Goal: Book appointment/travel/reservation

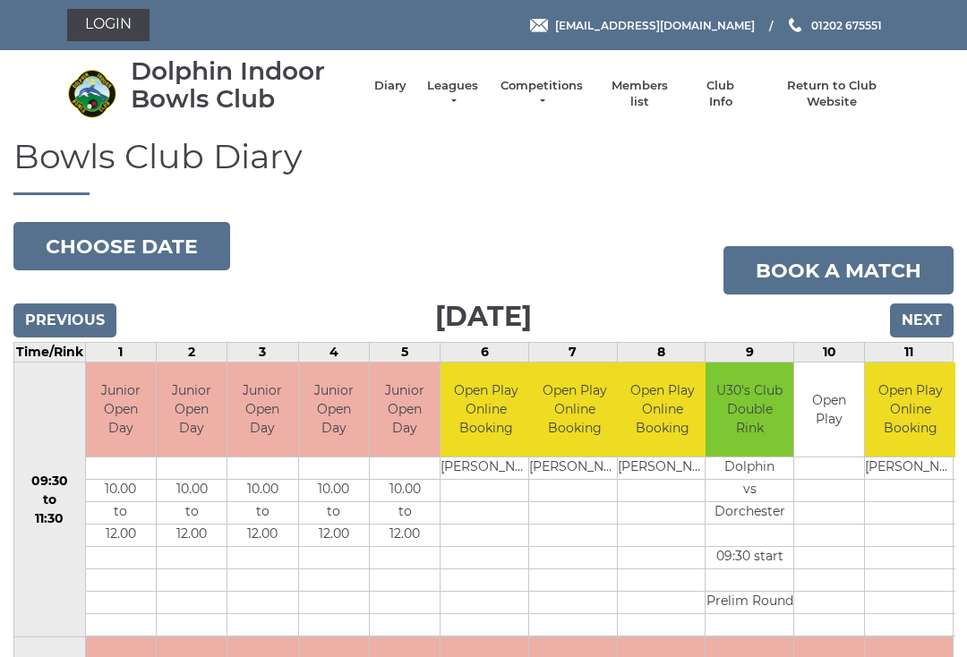
click at [928, 326] on input "Next" at bounding box center [922, 321] width 64 height 34
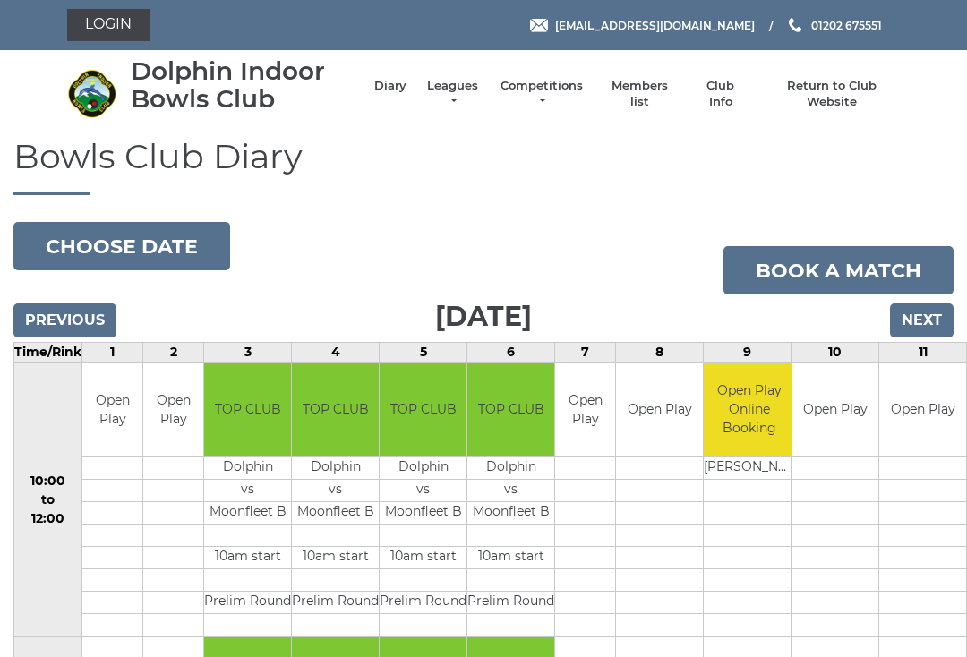
click at [939, 322] on input "Next" at bounding box center [922, 321] width 64 height 34
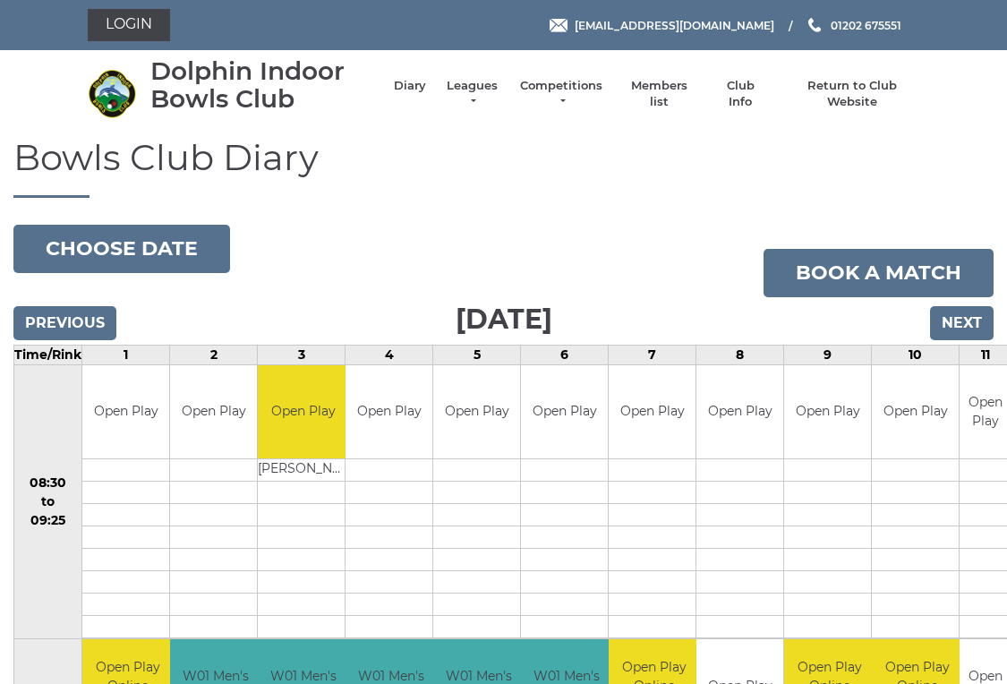
click at [871, 280] on link "Book a match" at bounding box center [879, 273] width 230 height 48
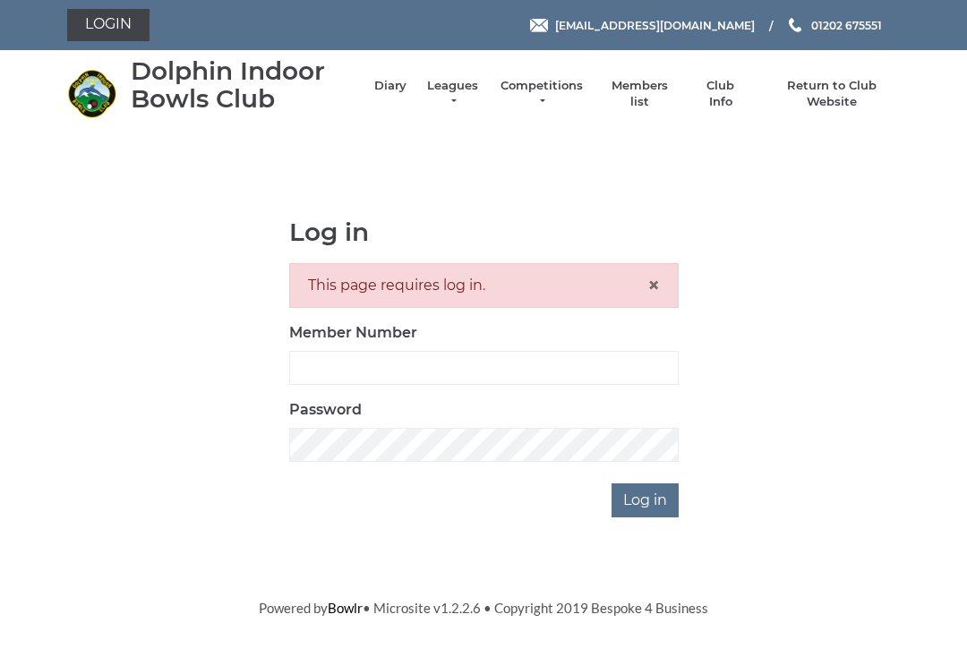
scroll to position [191, 0]
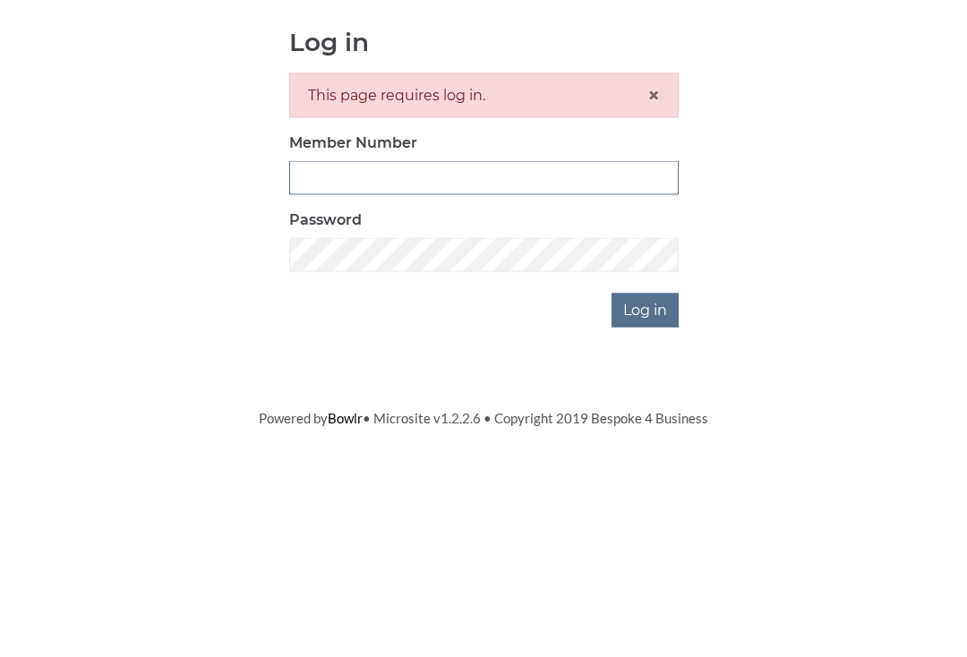
type input "2923"
click at [646, 484] on input "Log in" at bounding box center [645, 501] width 67 height 34
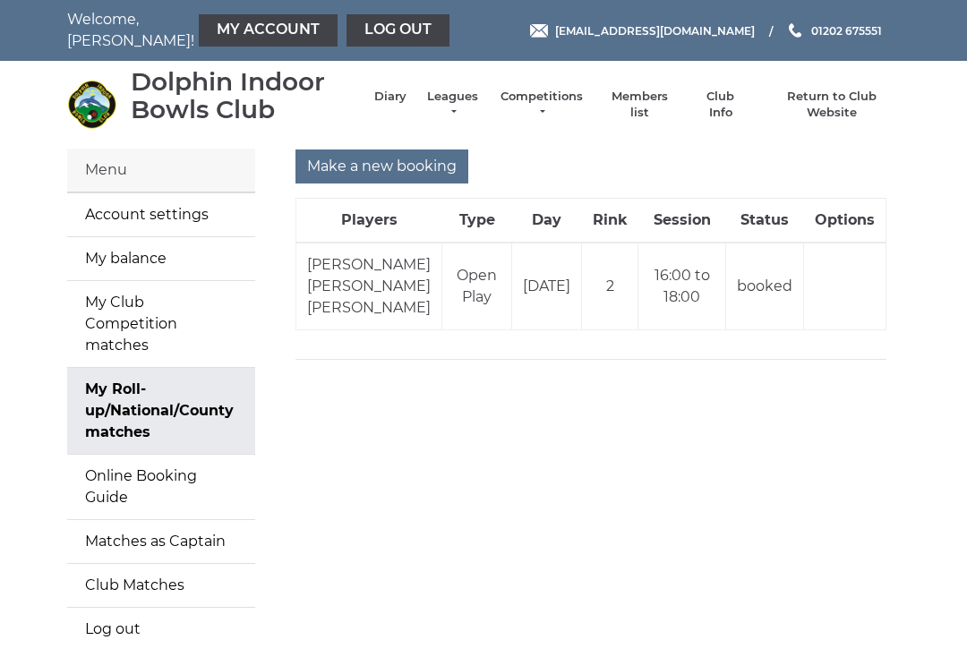
click at [425, 169] on input "Make a new booking" at bounding box center [381, 167] width 173 height 34
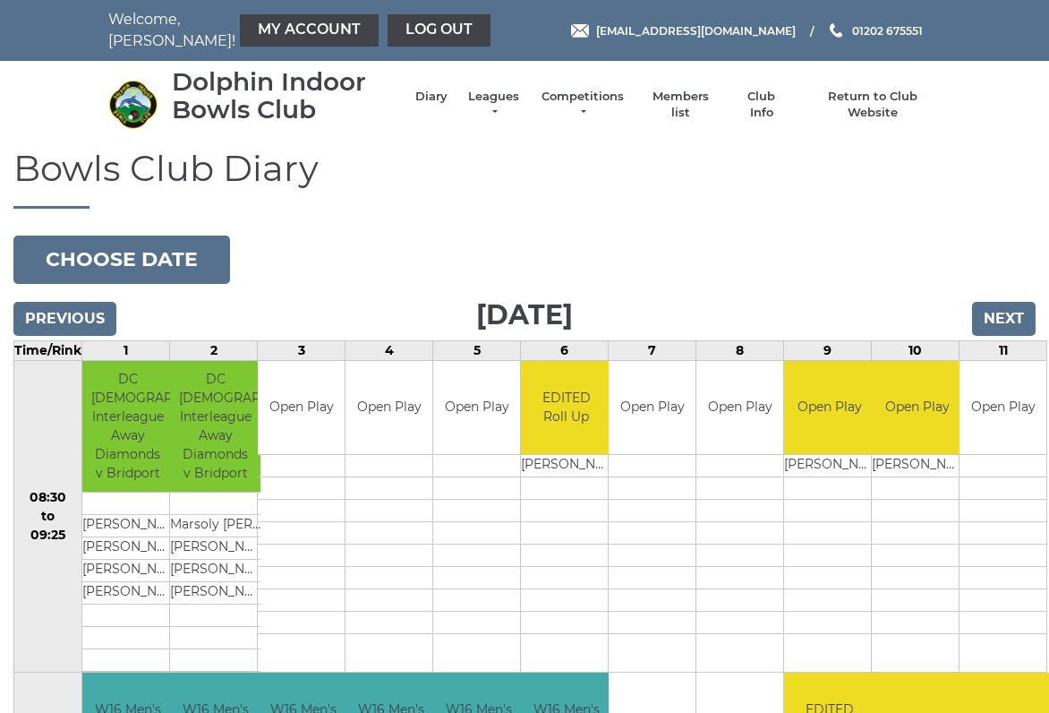
scroll to position [6, 0]
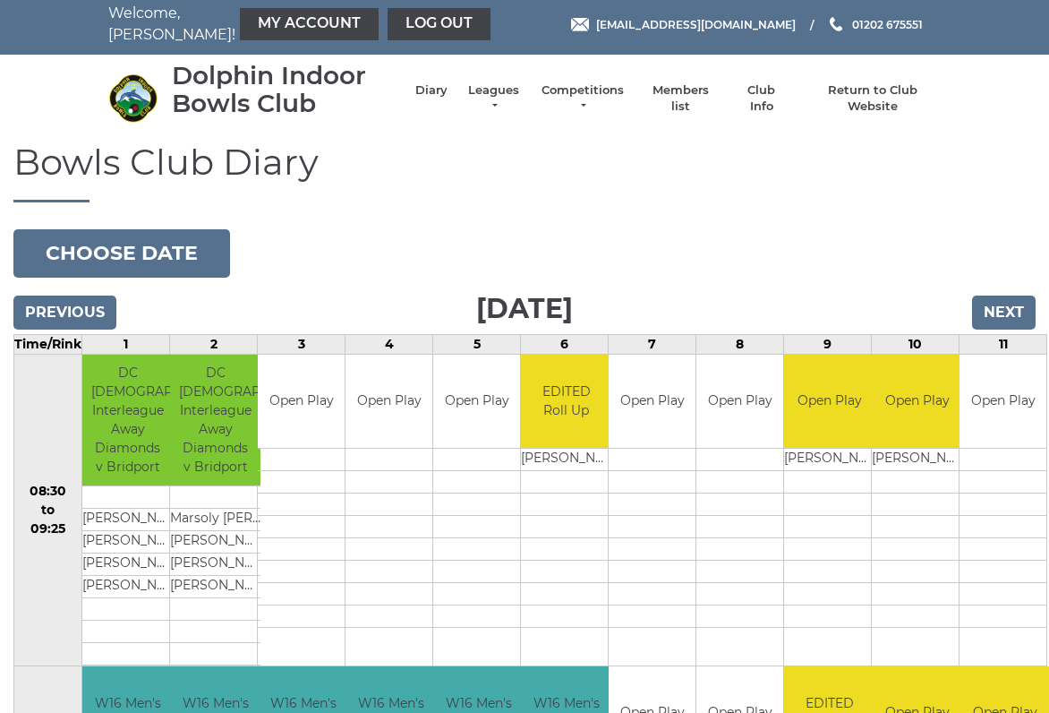
click at [1016, 312] on input "Next" at bounding box center [1004, 312] width 64 height 34
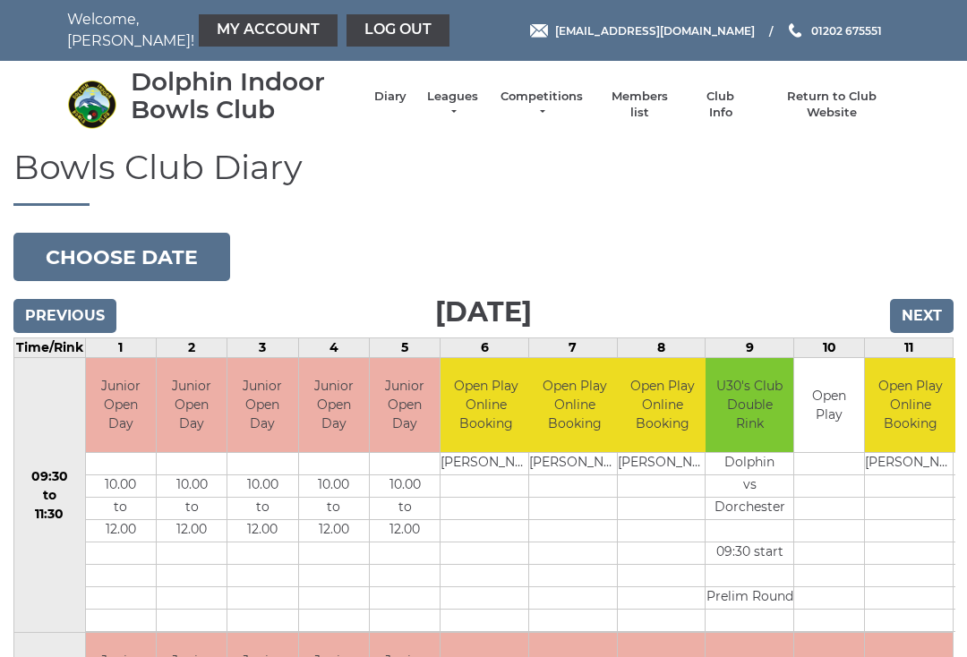
click at [930, 317] on input "Next" at bounding box center [922, 316] width 64 height 34
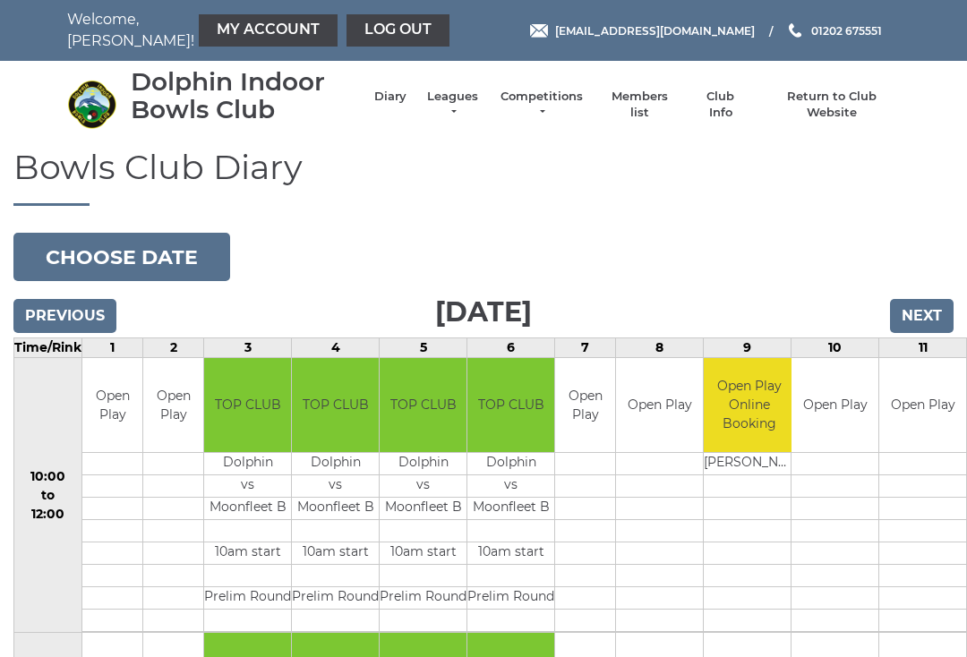
click at [934, 316] on input "Next" at bounding box center [922, 316] width 64 height 34
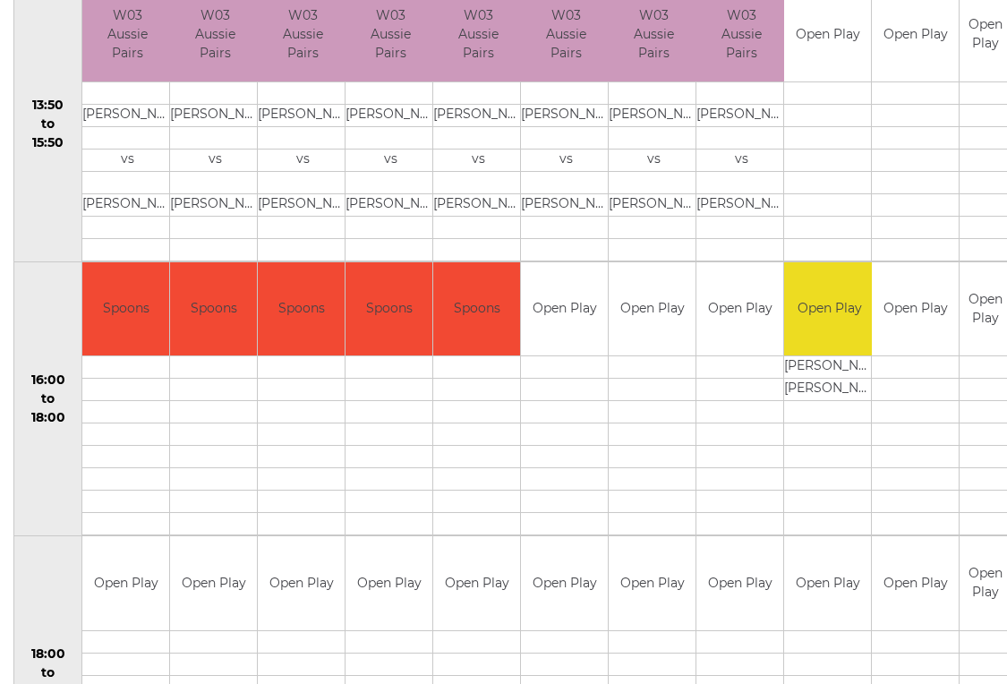
scroll to position [1196, 0]
click at [0, 0] on link "Book slot" at bounding box center [0, 0] width 0 height 0
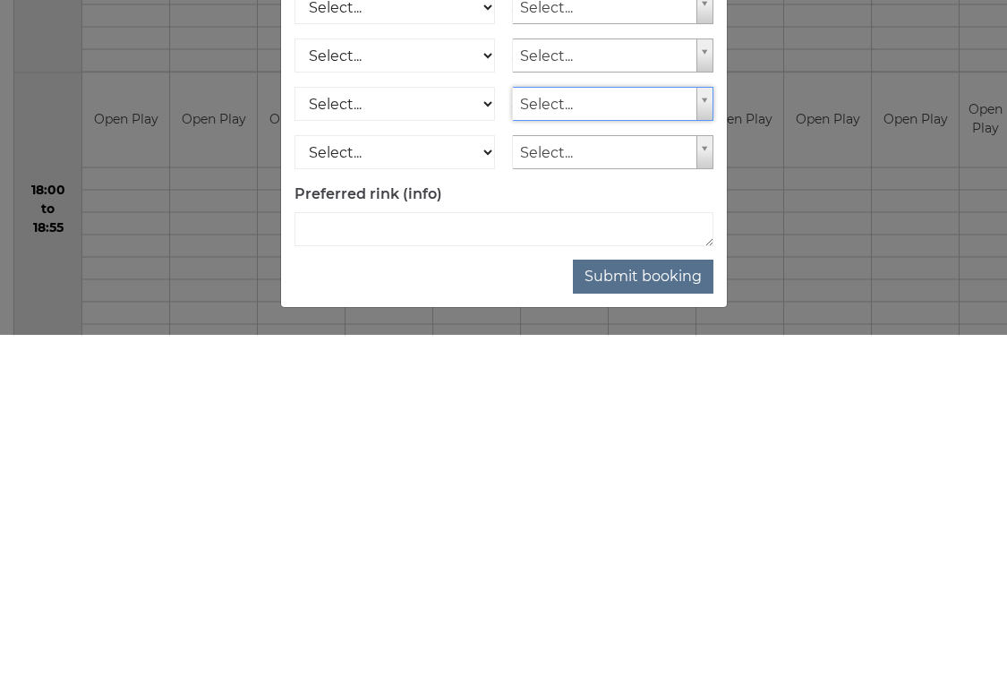
scroll to position [147, 0]
click at [660, 609] on button "Submit booking" at bounding box center [643, 626] width 141 height 34
